Goal: Information Seeking & Learning: Compare options

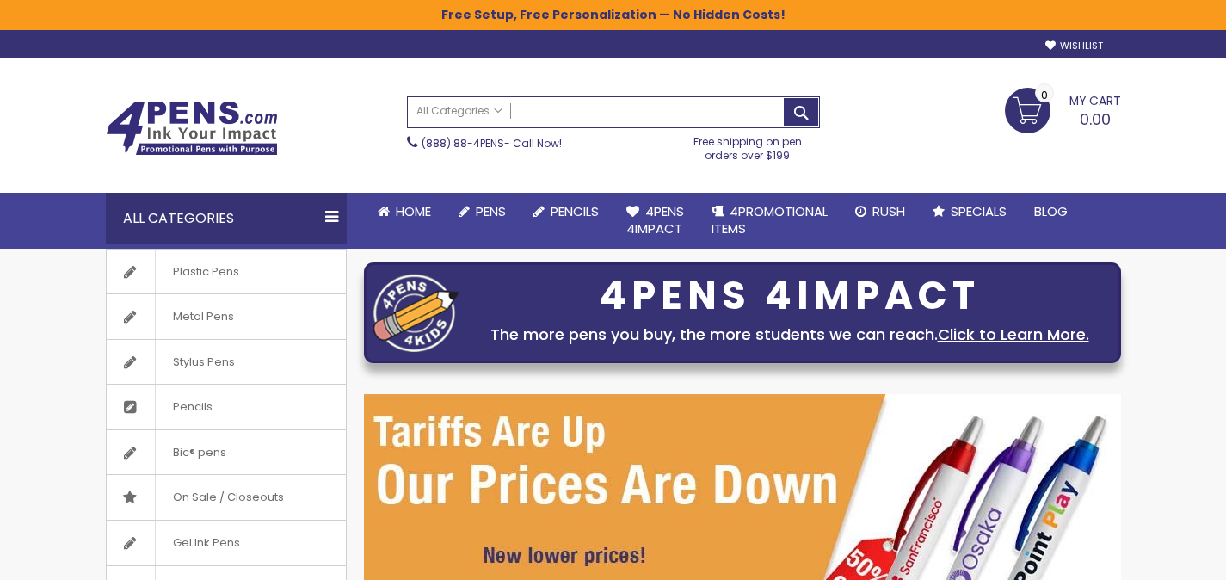
click at [614, 114] on input "Search" at bounding box center [613, 112] width 411 height 30
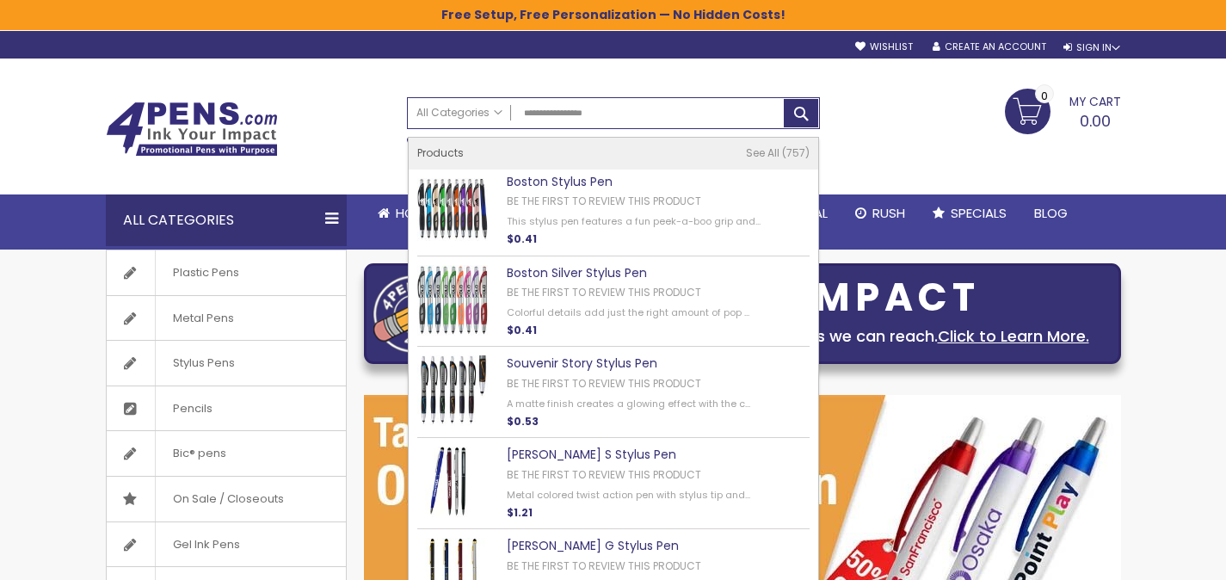
click at [571, 175] on link "Boston Stylus Pen" at bounding box center [560, 181] width 106 height 17
type input "**********"
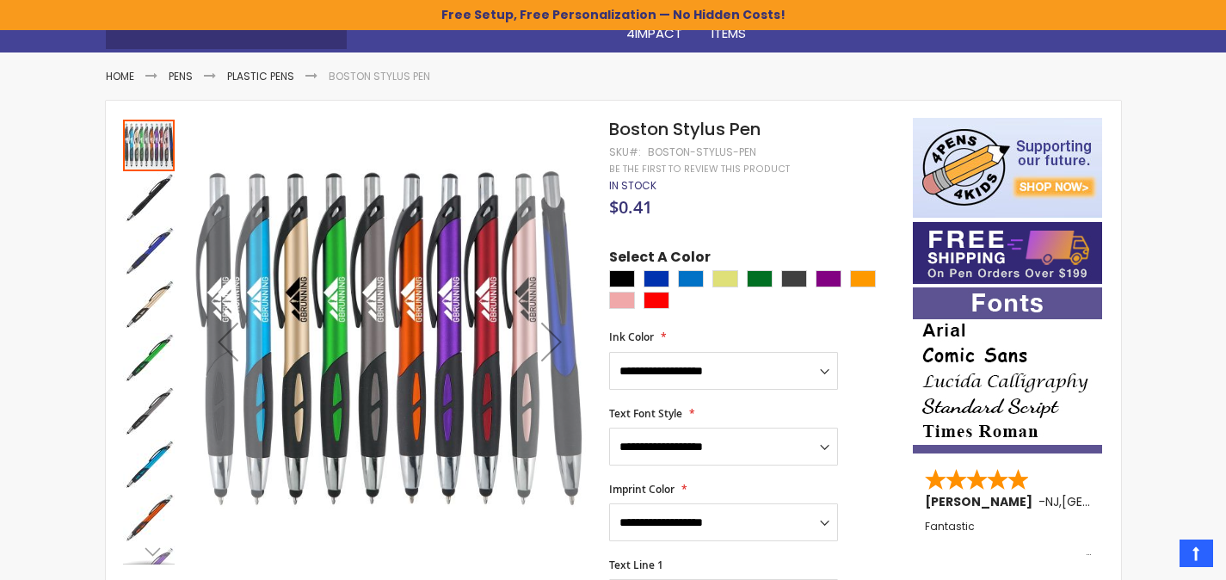
scroll to position [198, 0]
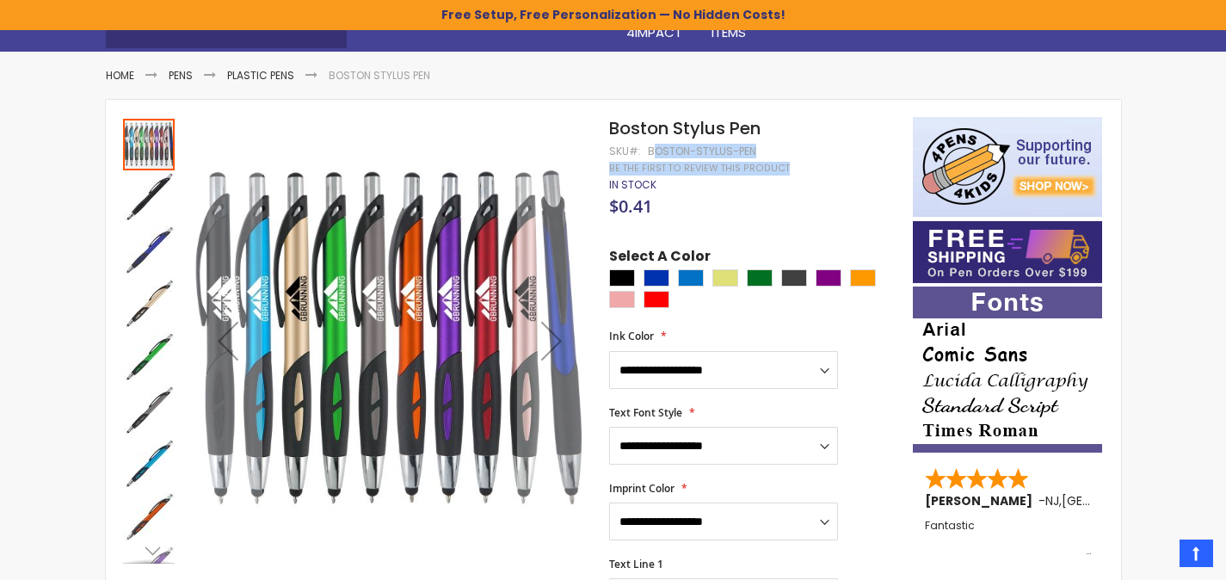
drag, startPoint x: 767, startPoint y: 150, endPoint x: 654, endPoint y: 147, distance: 113.6
drag, startPoint x: 646, startPoint y: 150, endPoint x: 753, endPoint y: 150, distance: 106.7
click at [753, 150] on div "Boston-Stylus-Pen" at bounding box center [702, 151] width 108 height 14
copy div "Boston-Stylus-Pen"
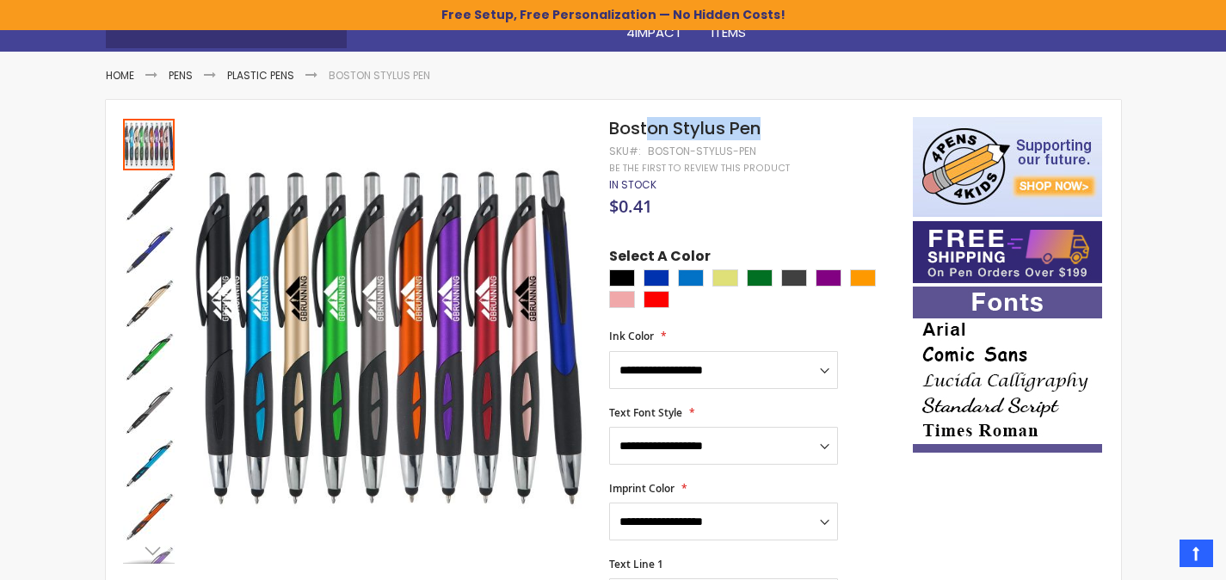
drag, startPoint x: 765, startPoint y: 132, endPoint x: 648, endPoint y: 132, distance: 117.0
click at [648, 132] on h1 "Boston Stylus Pen" at bounding box center [752, 128] width 286 height 23
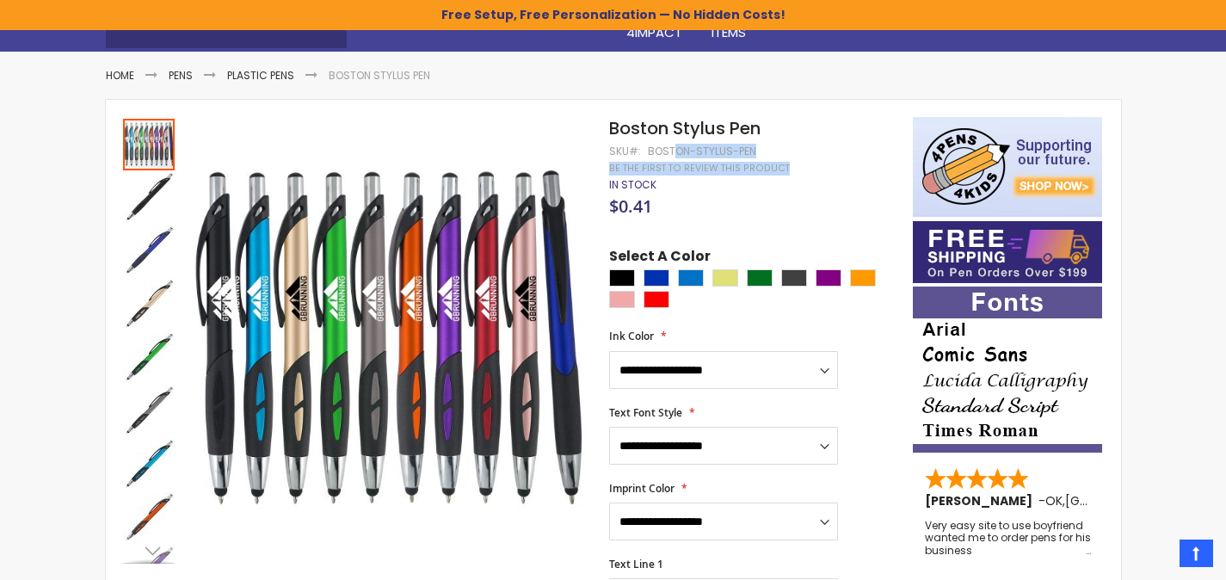
drag, startPoint x: 755, startPoint y: 145, endPoint x: 669, endPoint y: 147, distance: 86.0
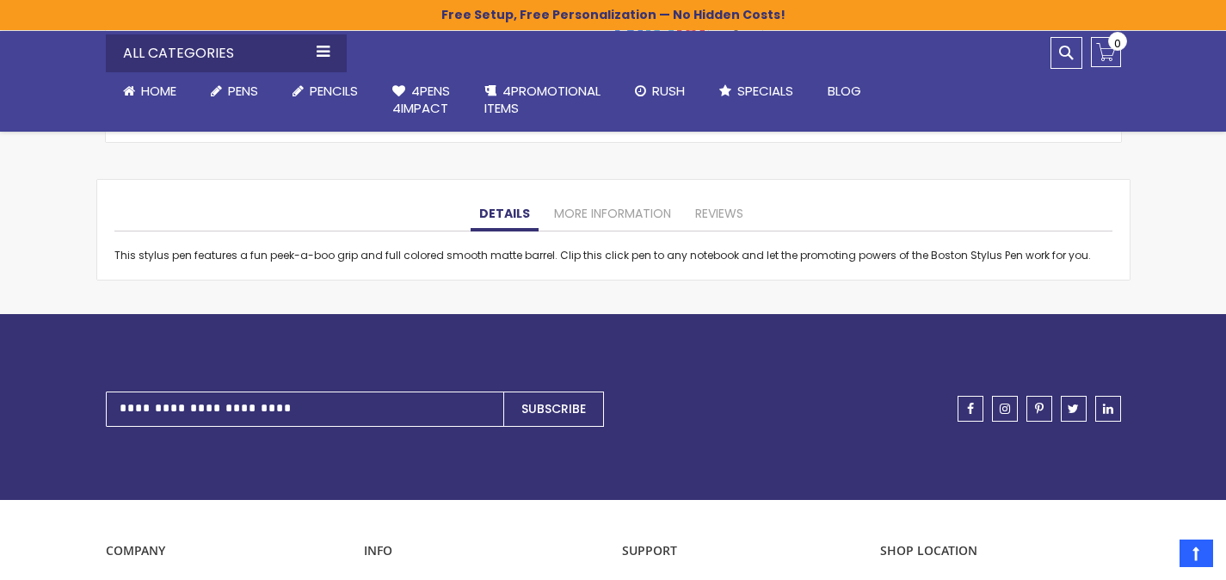
scroll to position [1411, 0]
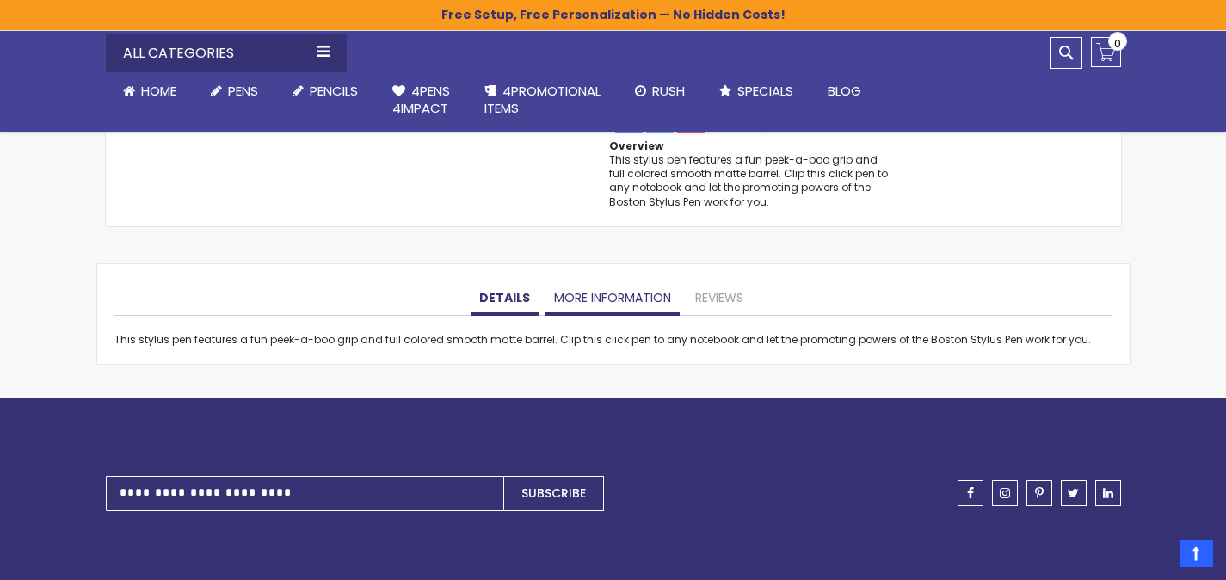
click at [606, 288] on link "More Information" at bounding box center [612, 298] width 134 height 34
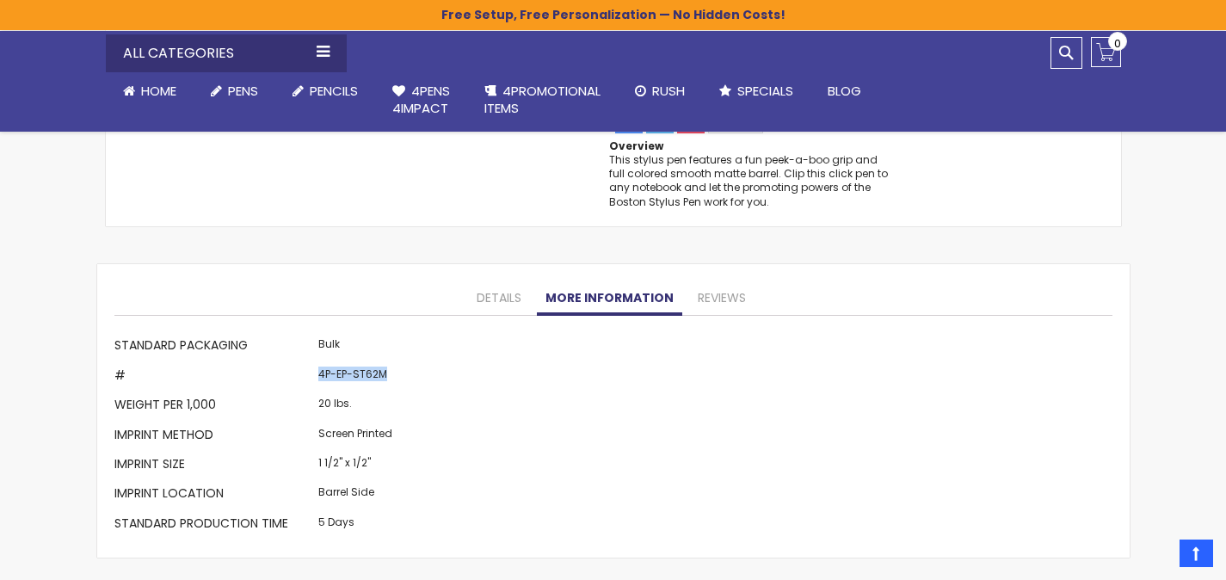
drag, startPoint x: 315, startPoint y: 369, endPoint x: 385, endPoint y: 374, distance: 70.7
click at [385, 374] on td "4P-EP-ST62M" at bounding box center [355, 376] width 83 height 29
copy td "4P-EP-ST62M"
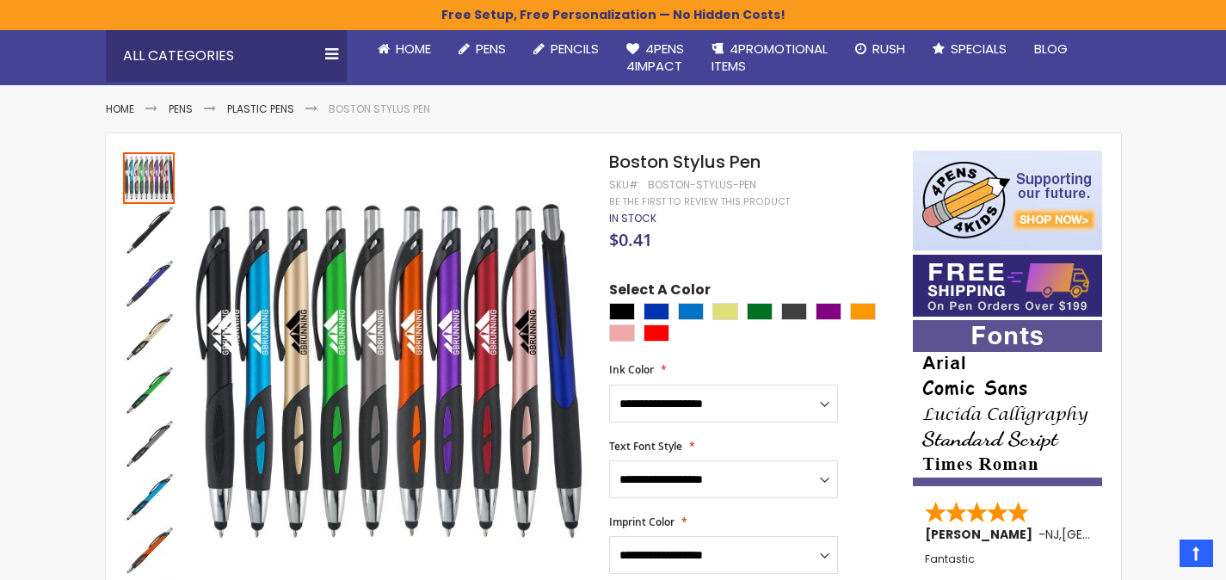
scroll to position [0, 0]
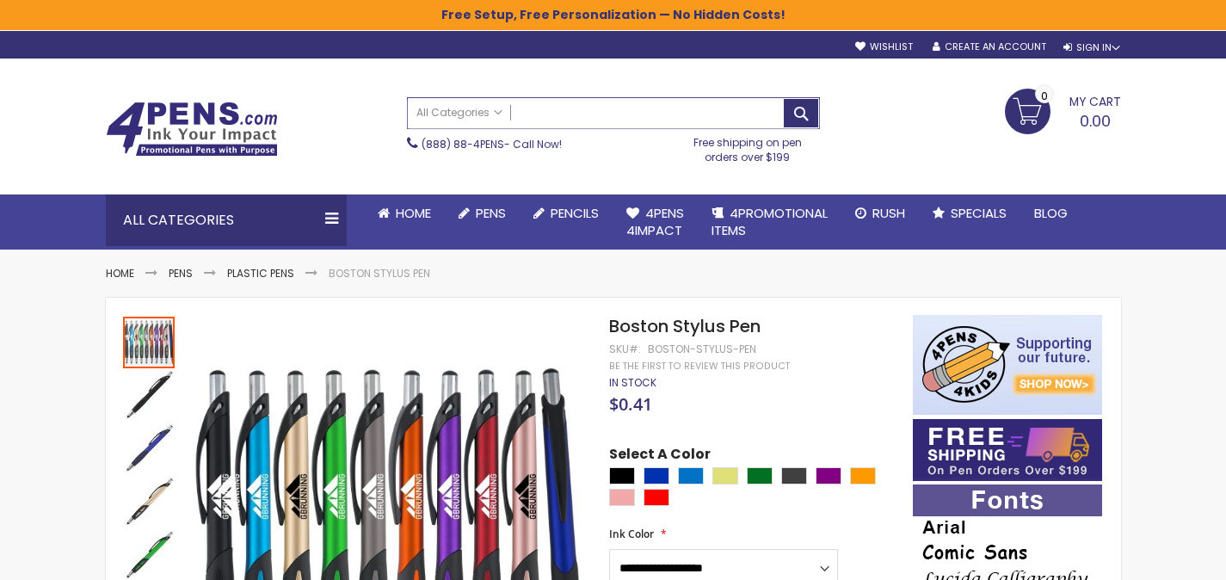
click at [630, 123] on input "Search" at bounding box center [613, 113] width 411 height 30
paste input "**********"
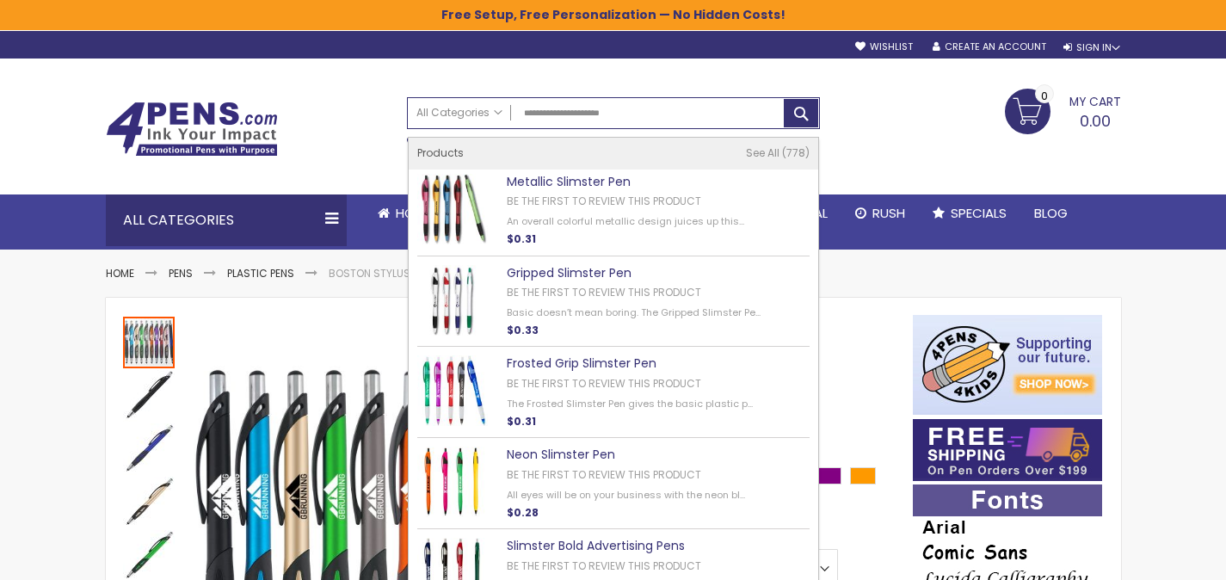
click at [610, 173] on link "Metallic Slimster Pen" at bounding box center [569, 181] width 124 height 17
type input "**********"
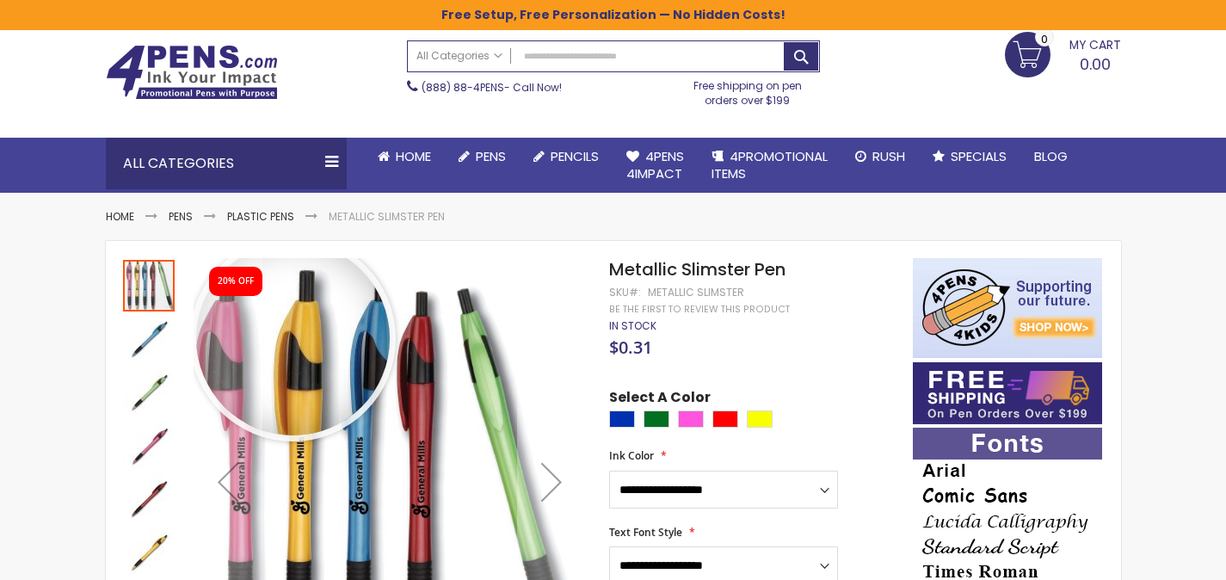
scroll to position [67, 0]
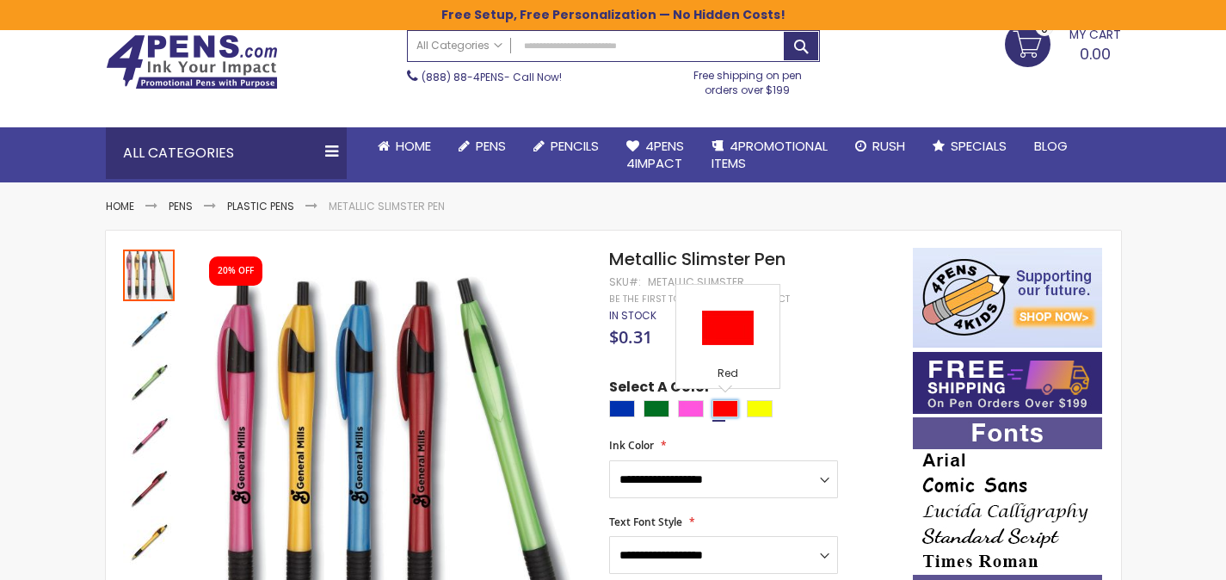
click at [735, 409] on div "Red" at bounding box center [725, 408] width 26 height 17
type input "****"
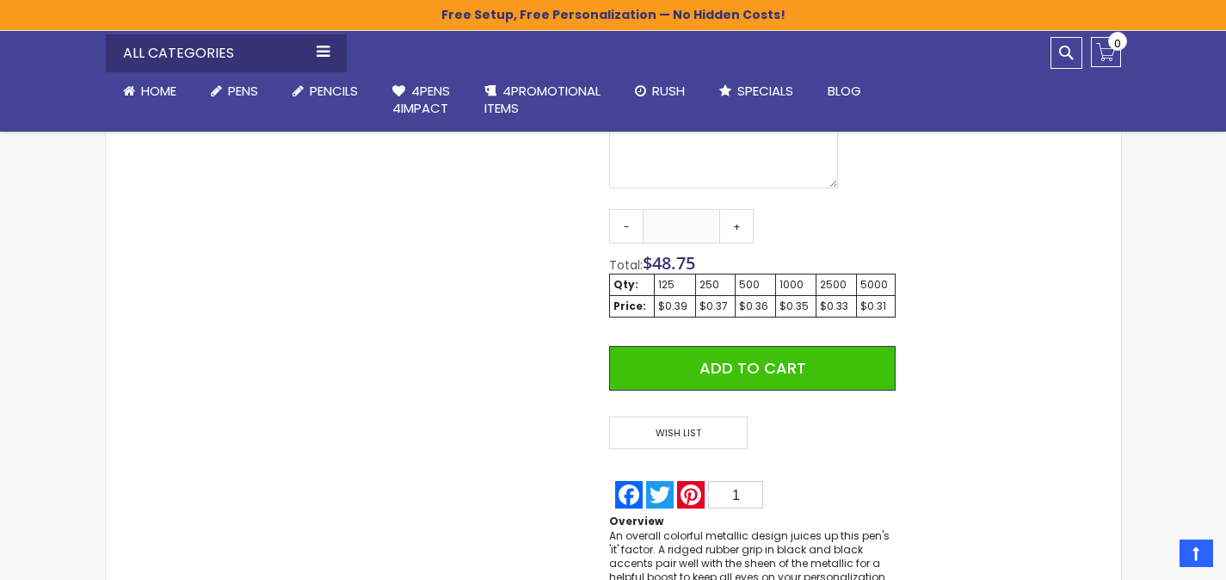
scroll to position [919, 0]
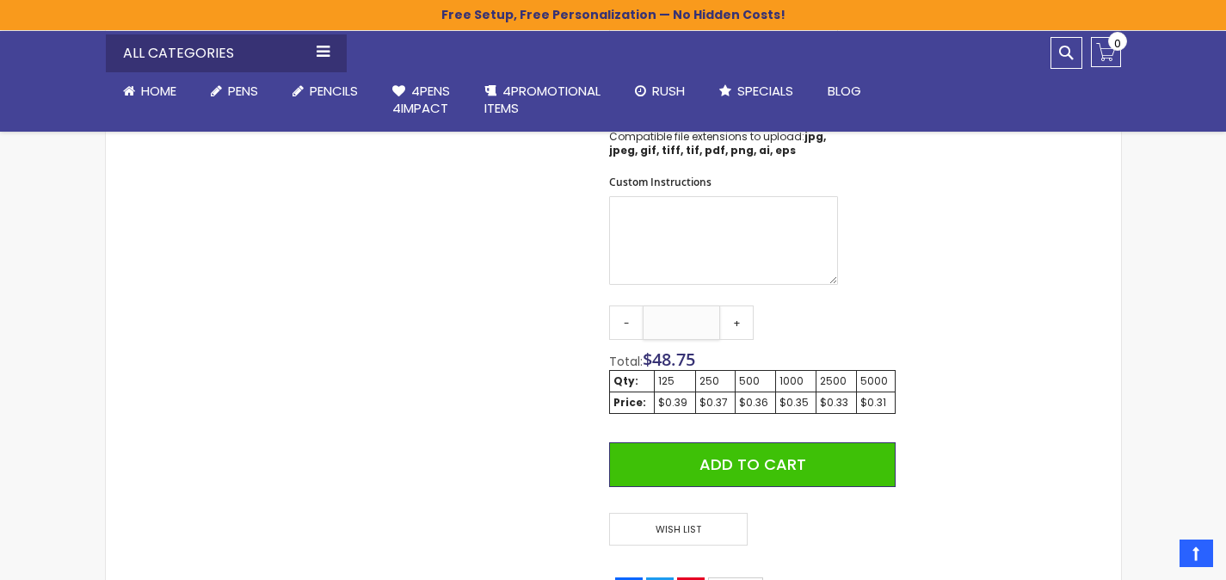
click at [695, 329] on input "***" at bounding box center [680, 322] width 77 height 34
type input "****"
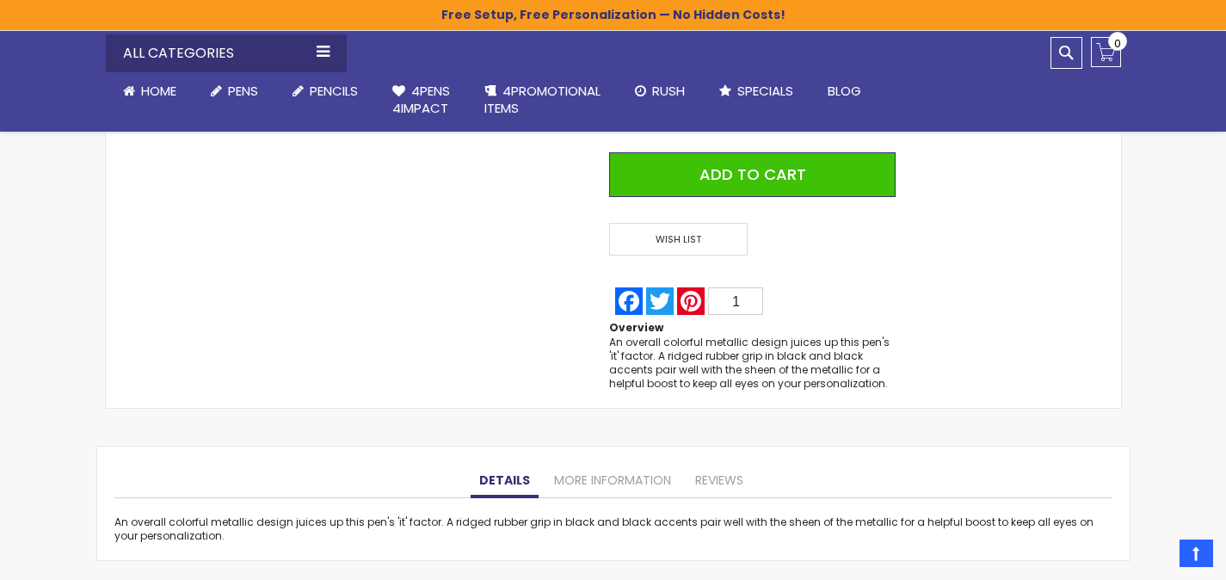
scroll to position [1474, 0]
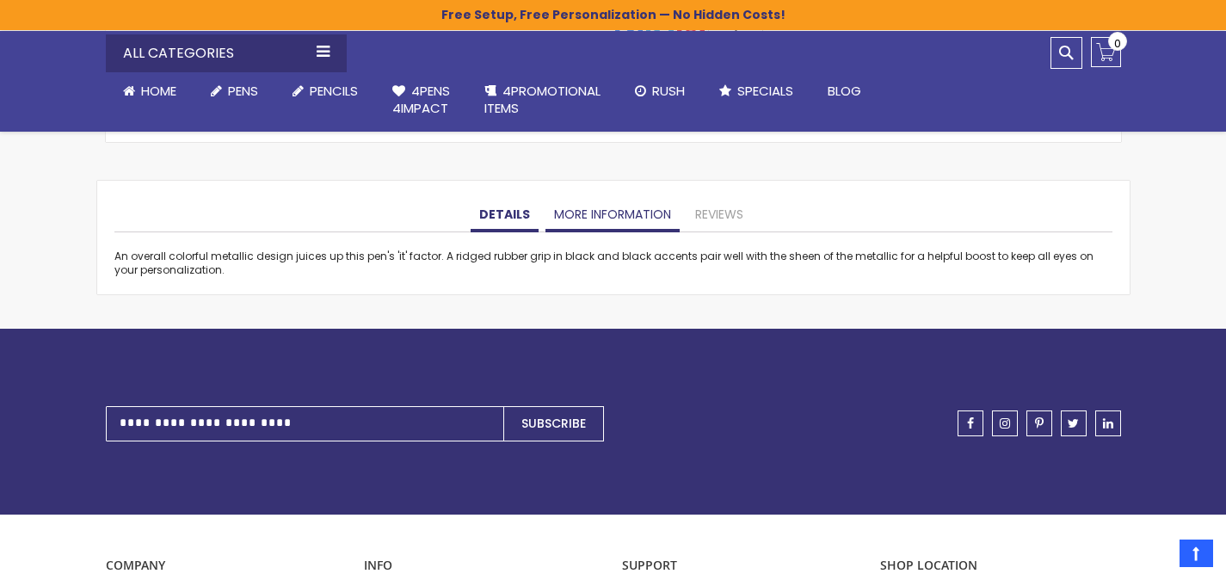
click at [589, 207] on link "More Information" at bounding box center [612, 215] width 134 height 34
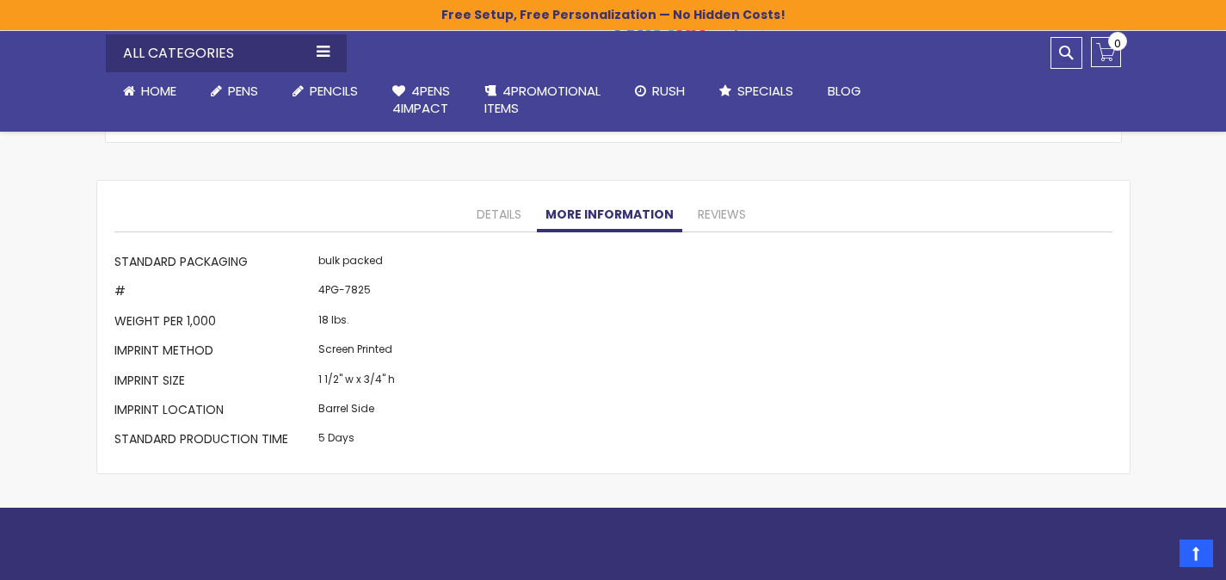
click at [349, 290] on td "4PG-7825" at bounding box center [356, 293] width 85 height 29
copy td "7825"
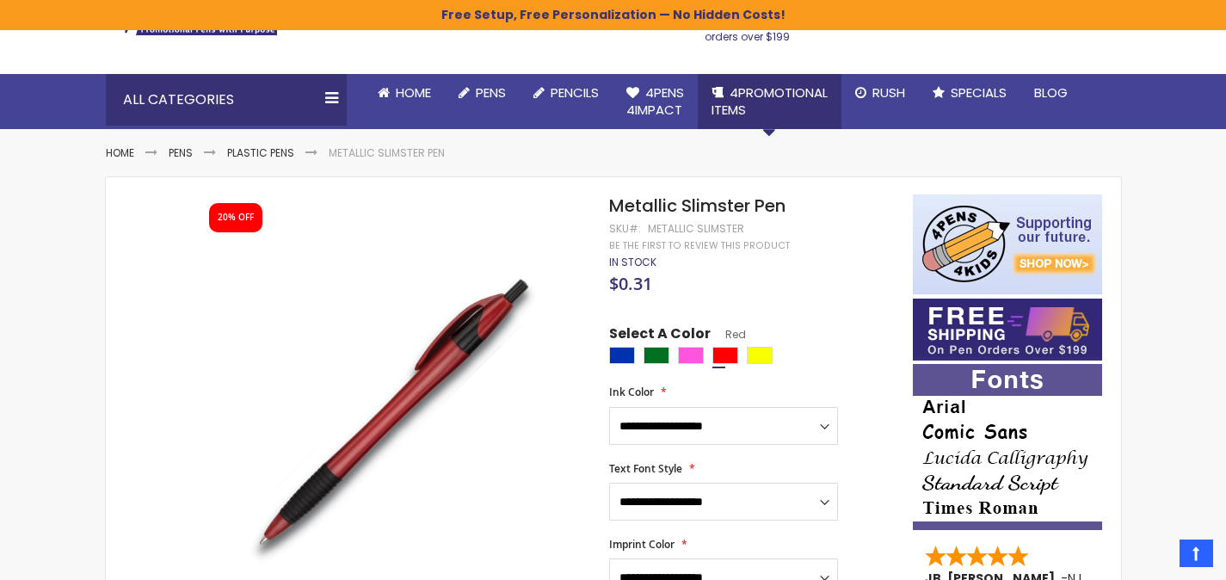
scroll to position [0, 0]
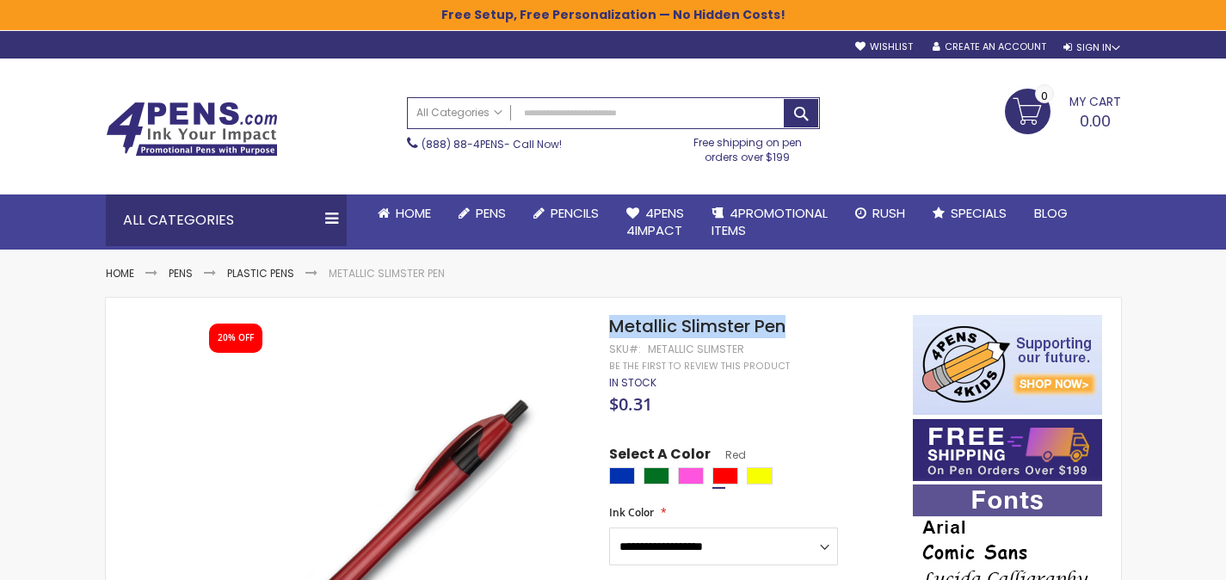
drag, startPoint x: 790, startPoint y: 332, endPoint x: 612, endPoint y: 328, distance: 179.0
click at [612, 328] on h1 "Metallic Slimster Pen" at bounding box center [752, 326] width 286 height 23
copy span "Metallic Slimster Pen"
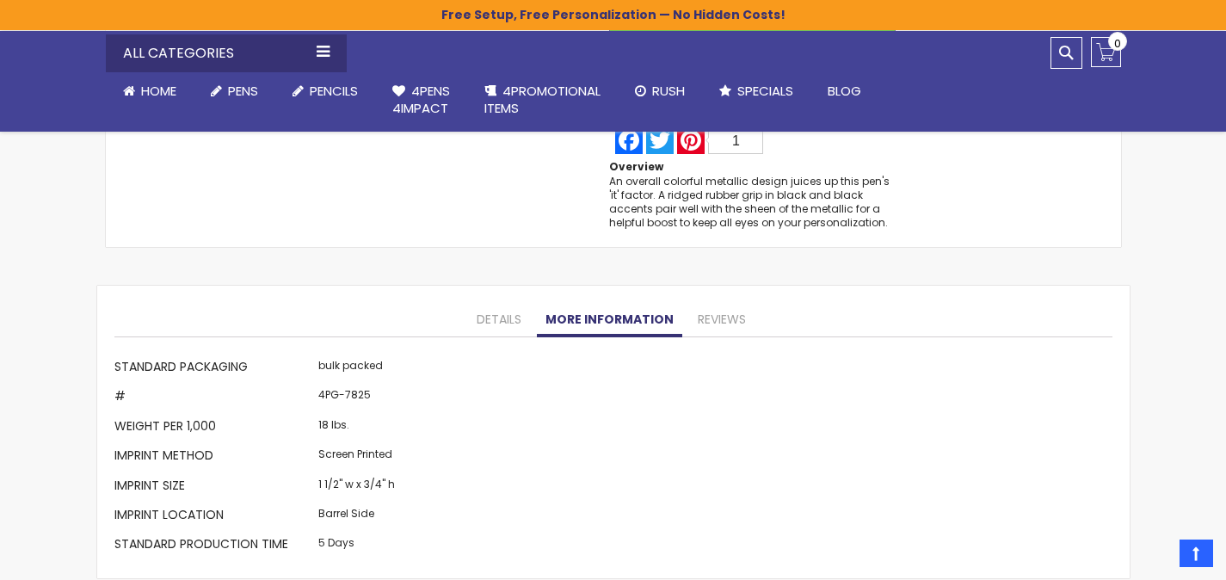
scroll to position [1429, 0]
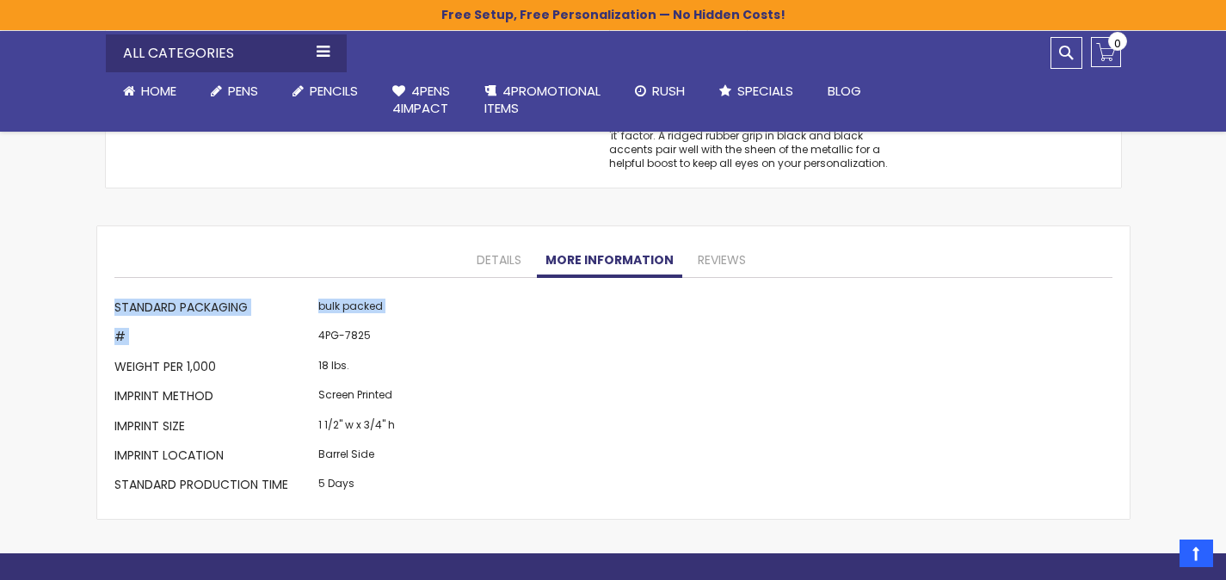
drag, startPoint x: 423, startPoint y: 333, endPoint x: 319, endPoint y: 334, distance: 104.1
click at [319, 334] on div "More Information Standard Packaging bulk packed # 4PG-7825 Weight per 1,000 18 …" at bounding box center [613, 398] width 998 height 207
drag, startPoint x: 316, startPoint y: 340, endPoint x: 384, endPoint y: 343, distance: 68.0
click at [384, 343] on td "4PG-7825" at bounding box center [356, 338] width 85 height 29
copy td "4PG-7825"
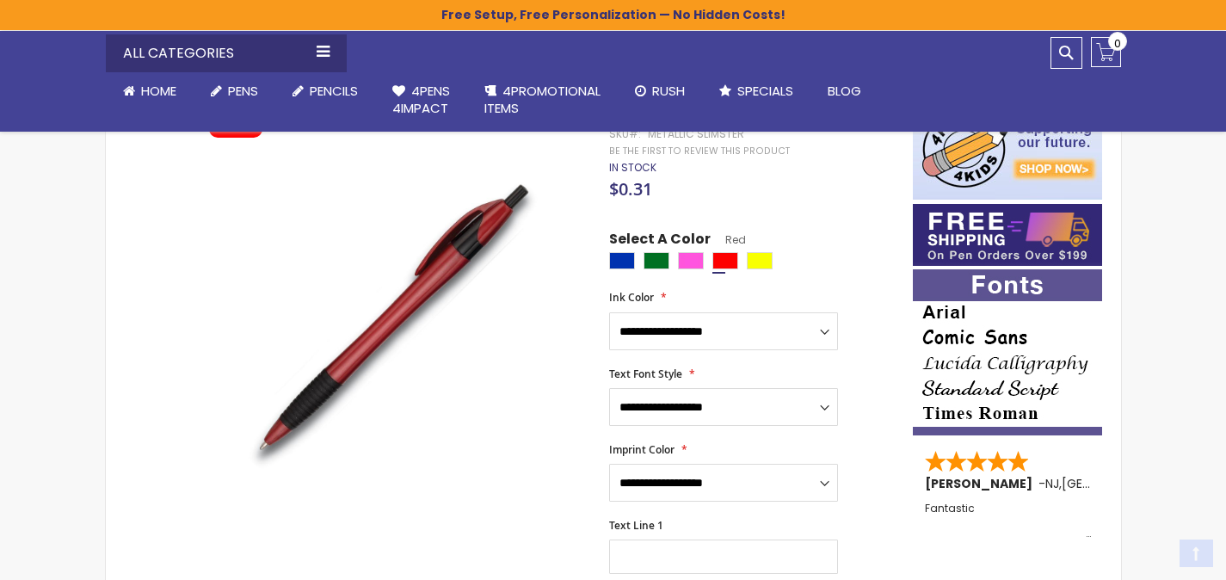
scroll to position [364, 0]
